Goal: Navigation & Orientation: Understand site structure

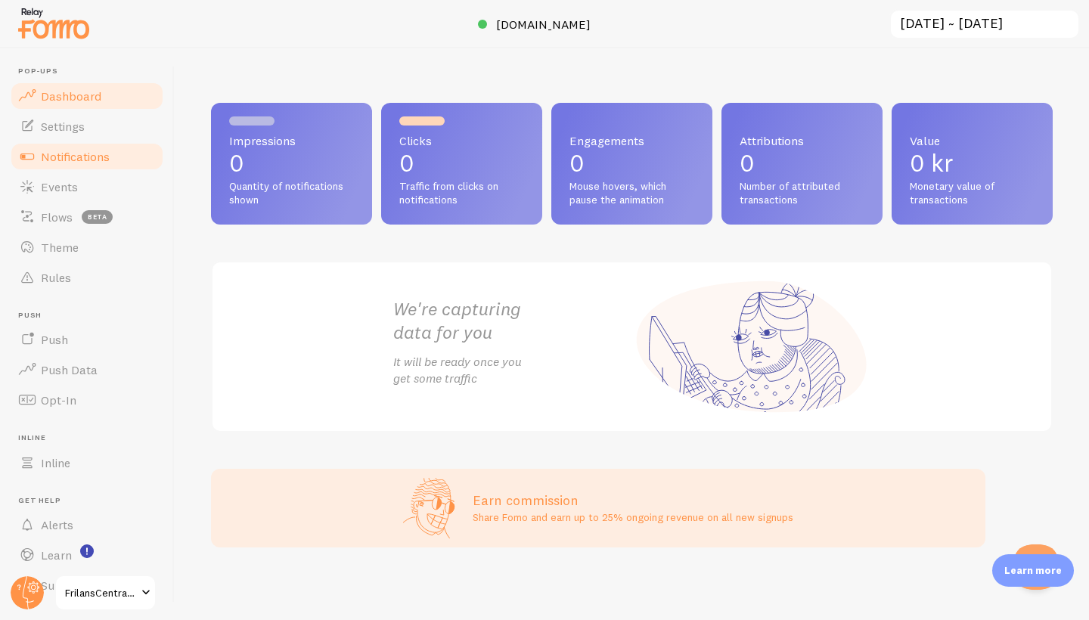
click at [113, 156] on link "Notifications" at bounding box center [87, 156] width 156 height 30
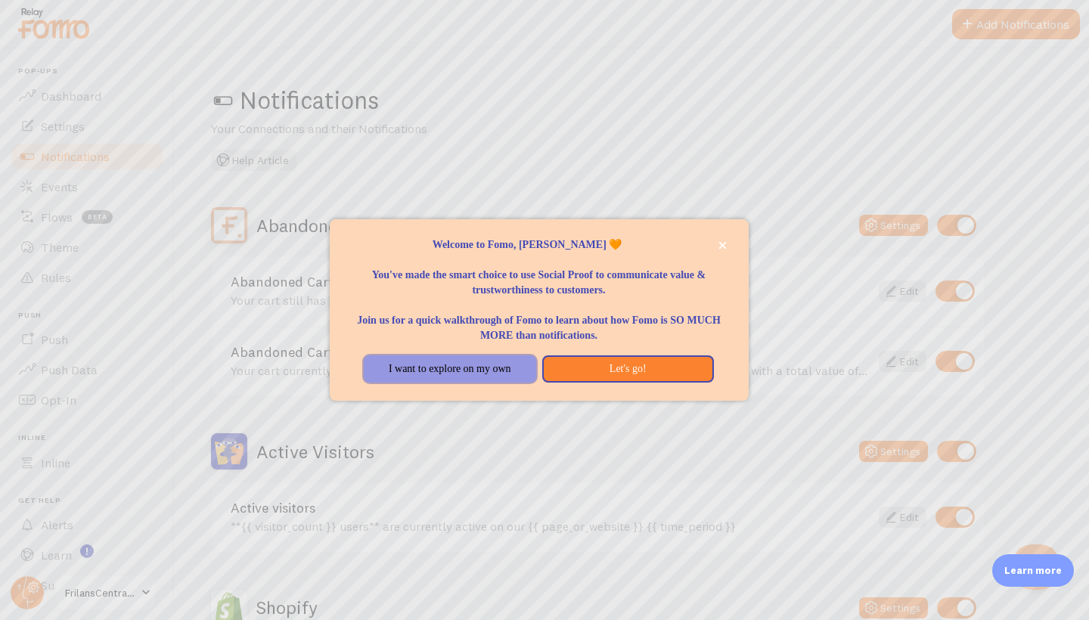
click at [507, 371] on button "I want to explore on my own" at bounding box center [450, 368] width 172 height 27
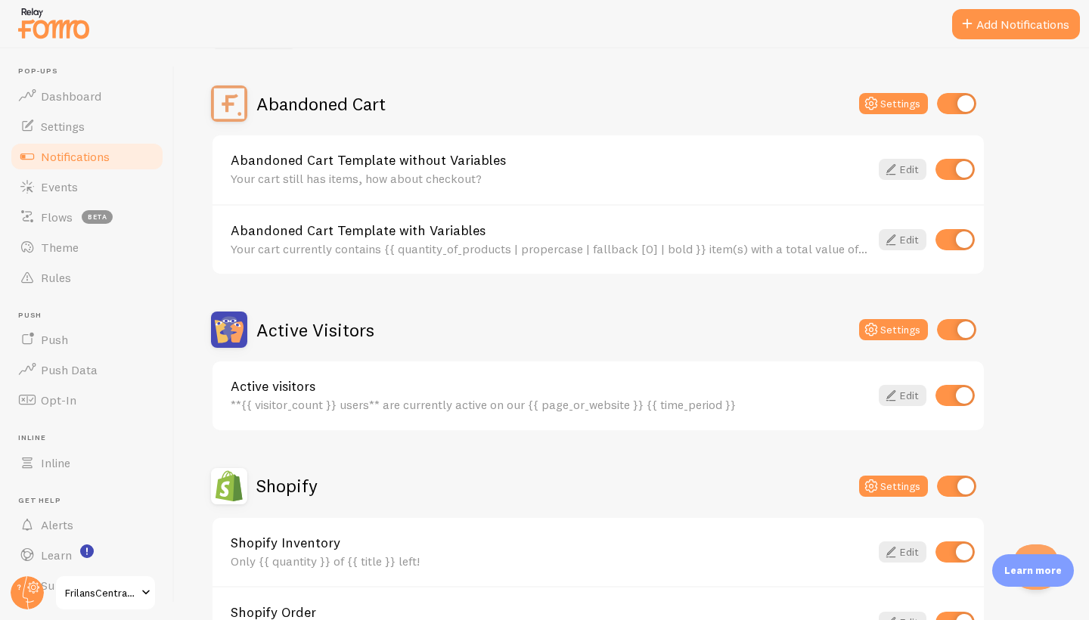
scroll to position [131, 0]
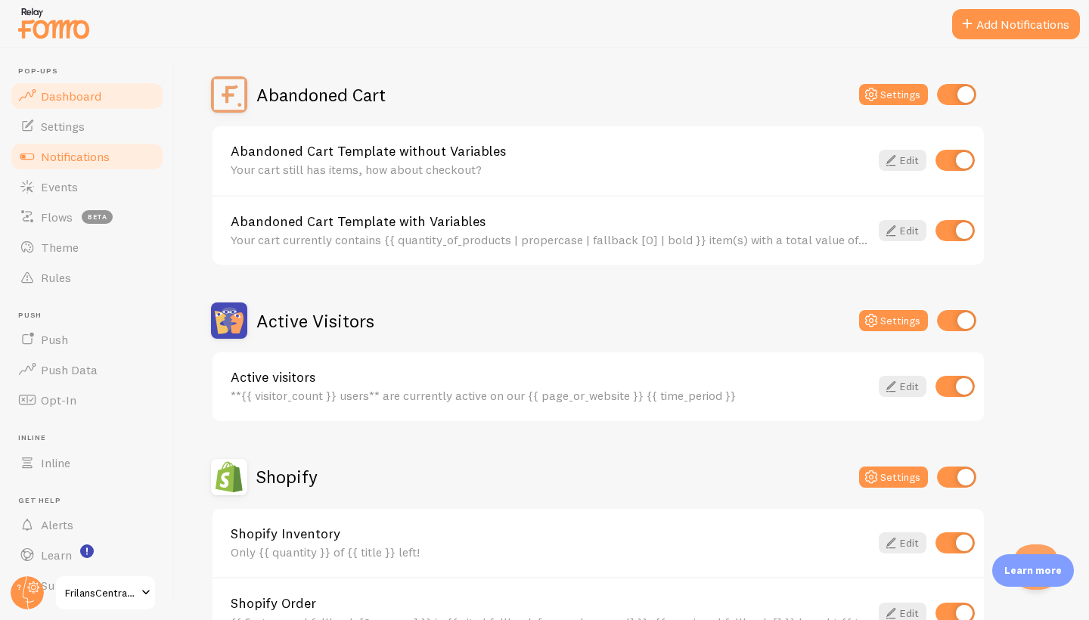
click at [91, 94] on span "Dashboard" at bounding box center [71, 95] width 61 height 15
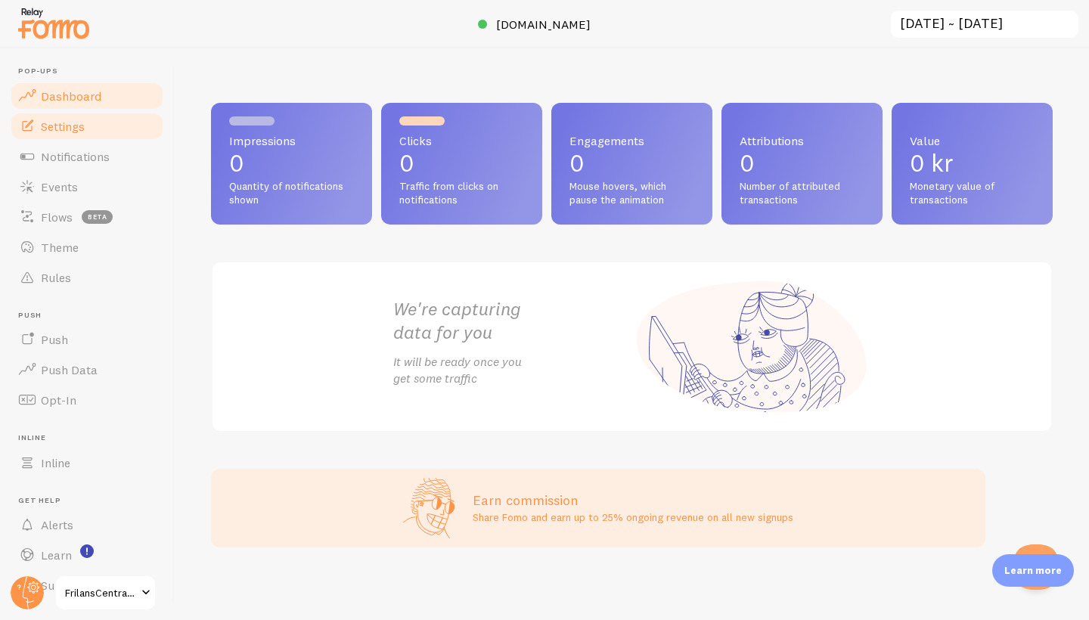
click at [98, 133] on link "Settings" at bounding box center [87, 126] width 156 height 30
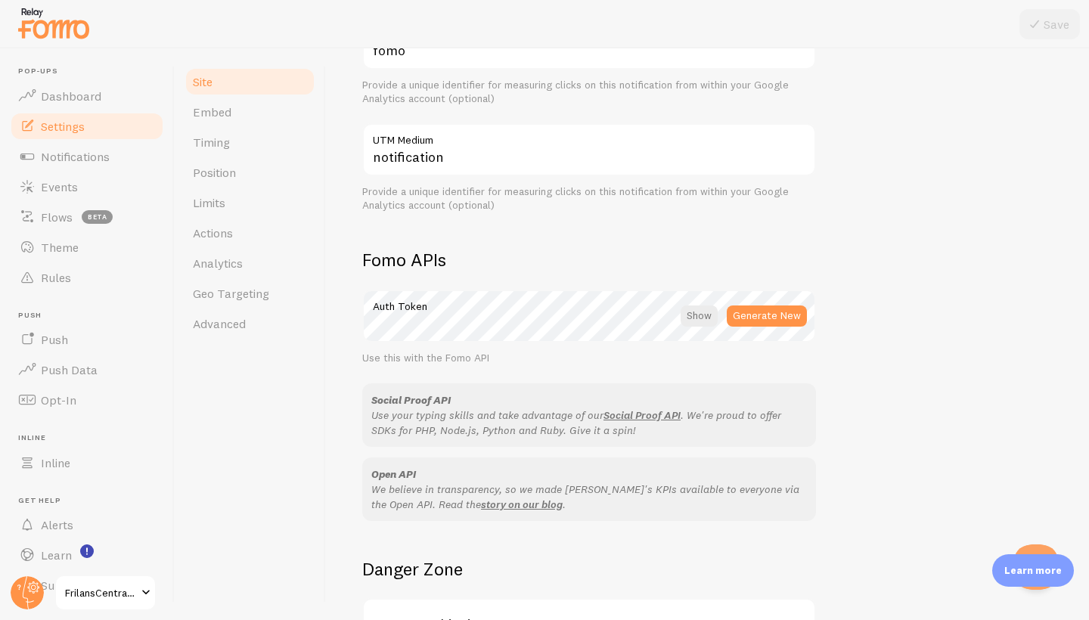
scroll to position [716, 0]
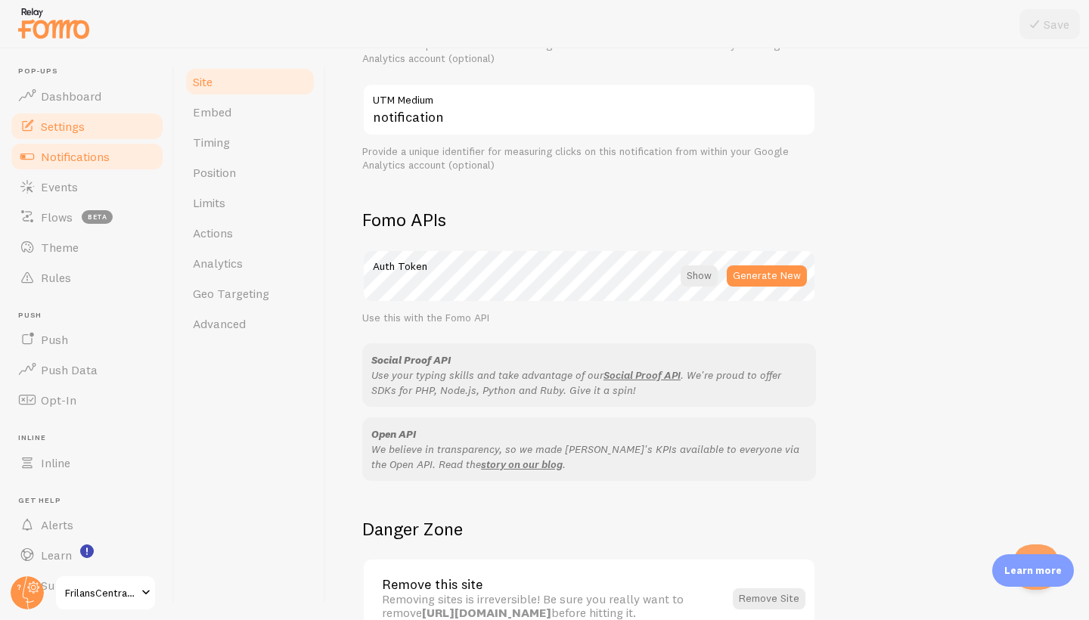
click at [82, 165] on link "Notifications" at bounding box center [87, 156] width 156 height 30
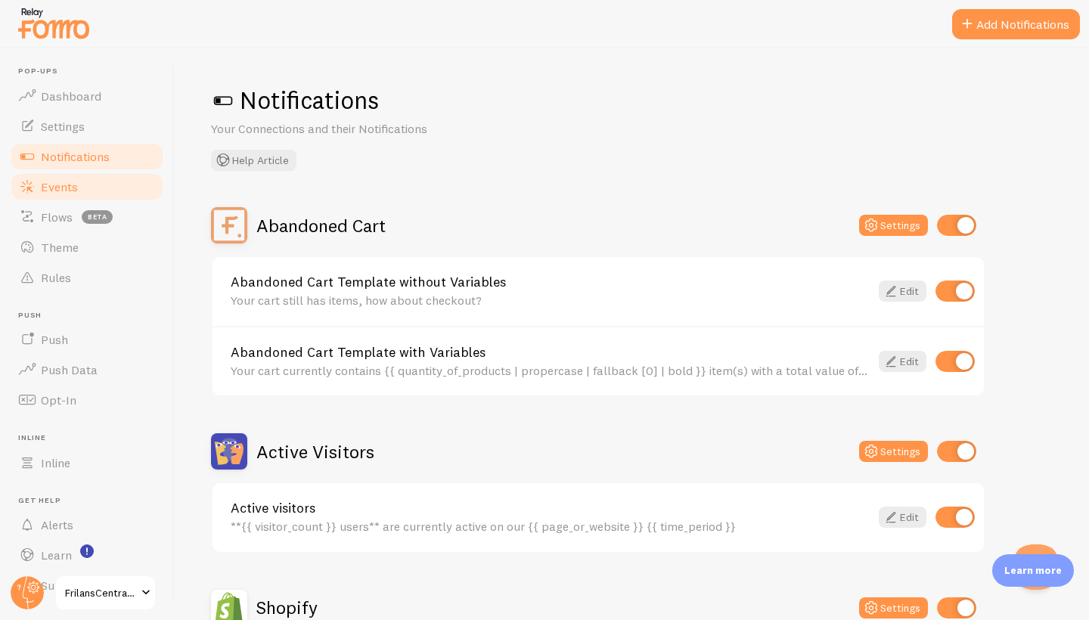
click at [98, 194] on link "Events" at bounding box center [87, 187] width 156 height 30
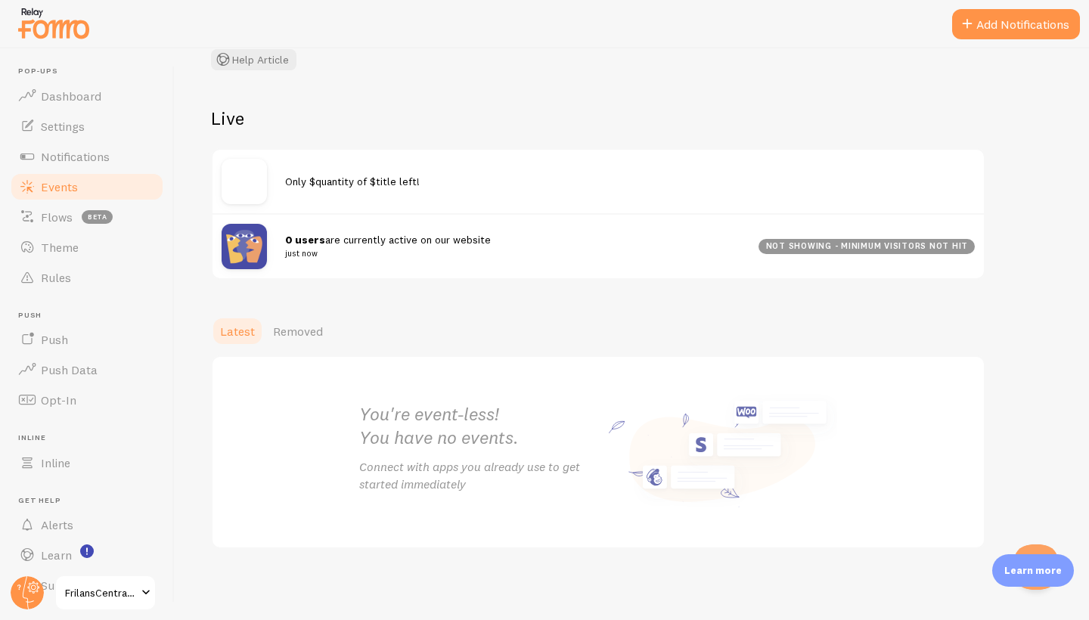
scroll to position [117, 0]
click at [106, 284] on link "Rules" at bounding box center [87, 277] width 156 height 30
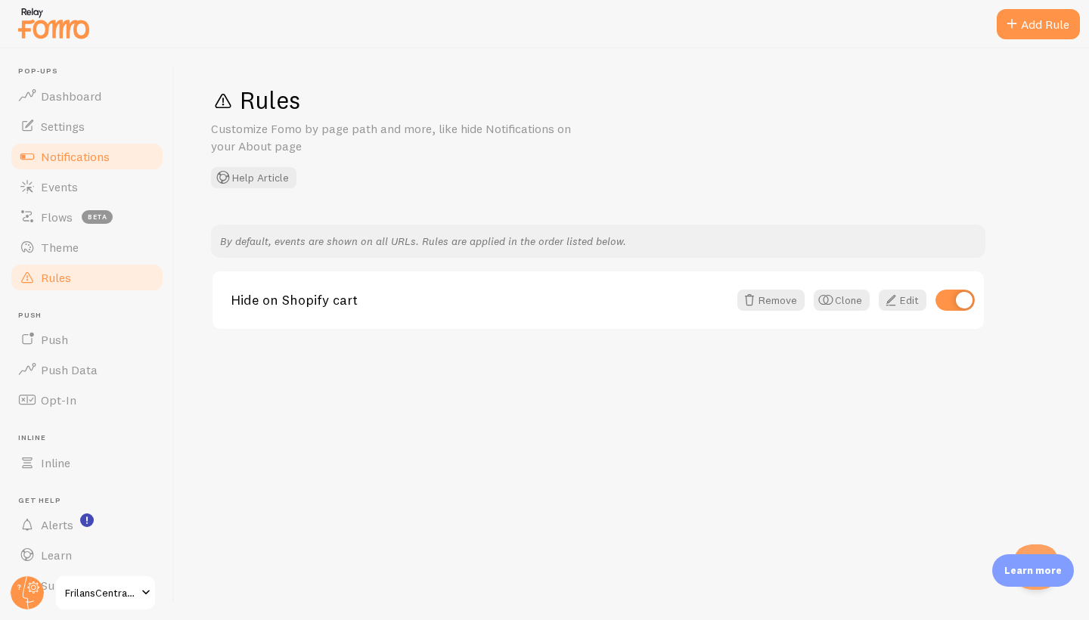
click at [101, 165] on link "Notifications" at bounding box center [87, 156] width 156 height 30
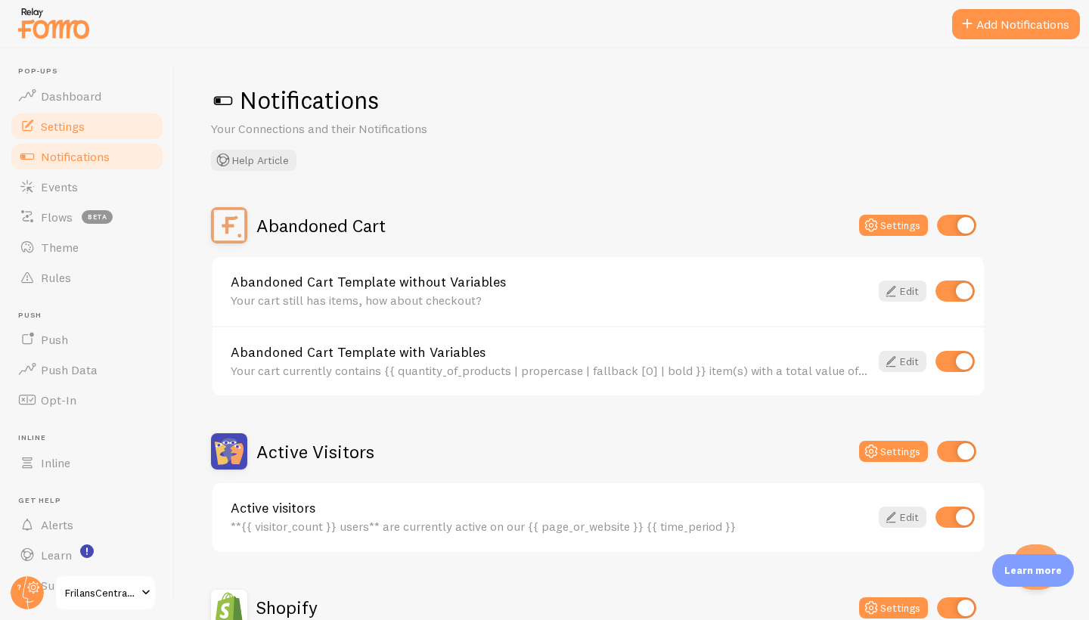
click at [82, 126] on span "Settings" at bounding box center [63, 126] width 44 height 15
